Goal: Entertainment & Leisure: Browse casually

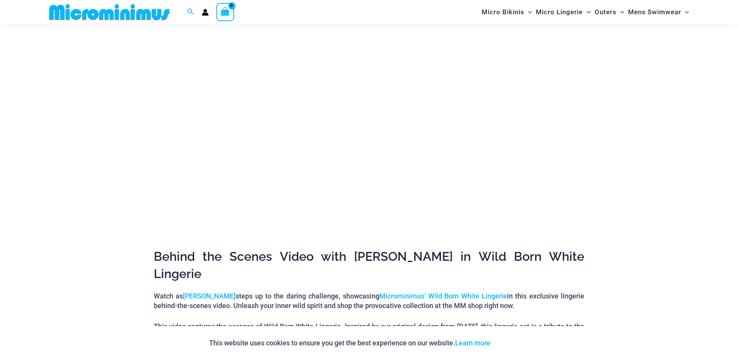
scroll to position [117, 0]
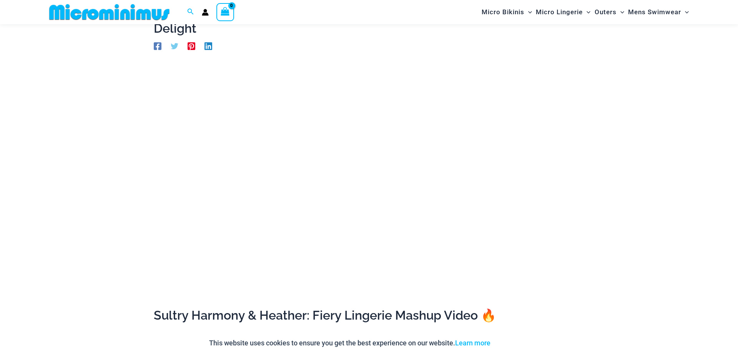
scroll to position [60, 0]
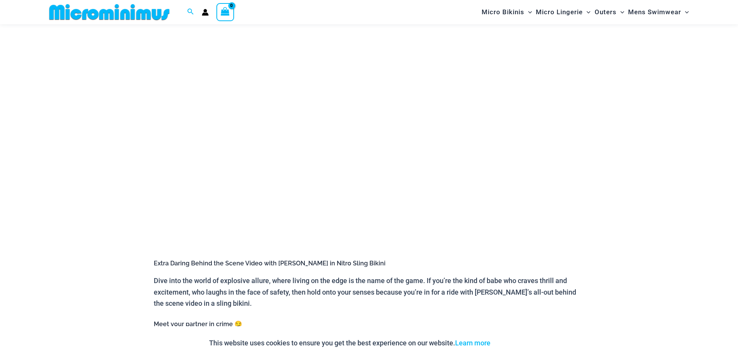
scroll to position [91, 0]
